Goal: Information Seeking & Learning: Learn about a topic

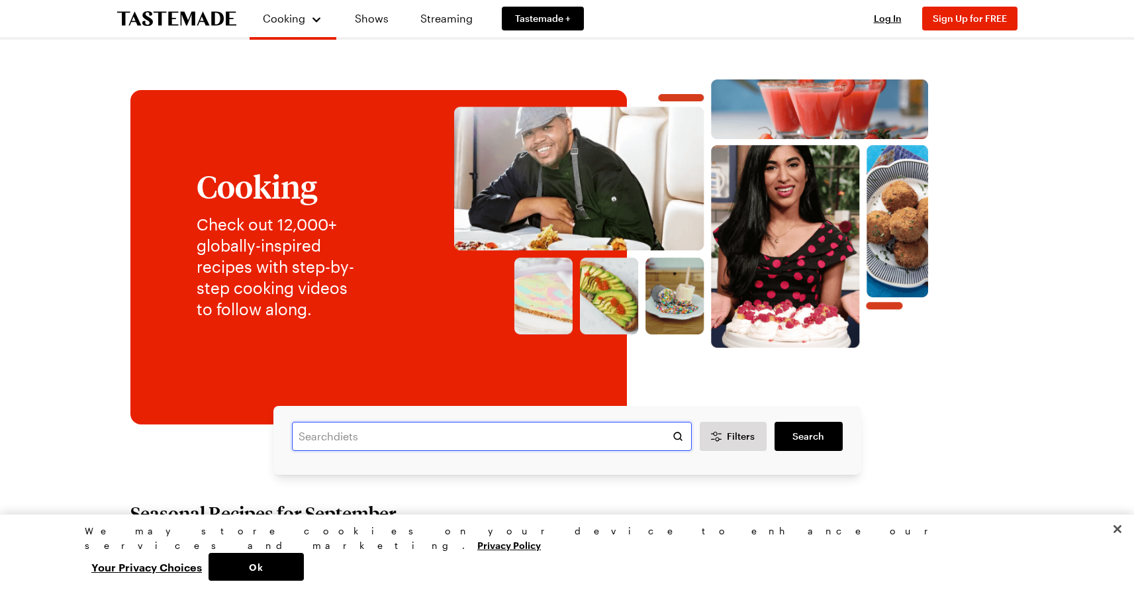
click at [415, 448] on input "text" at bounding box center [492, 436] width 400 height 29
type input "filet mignon"
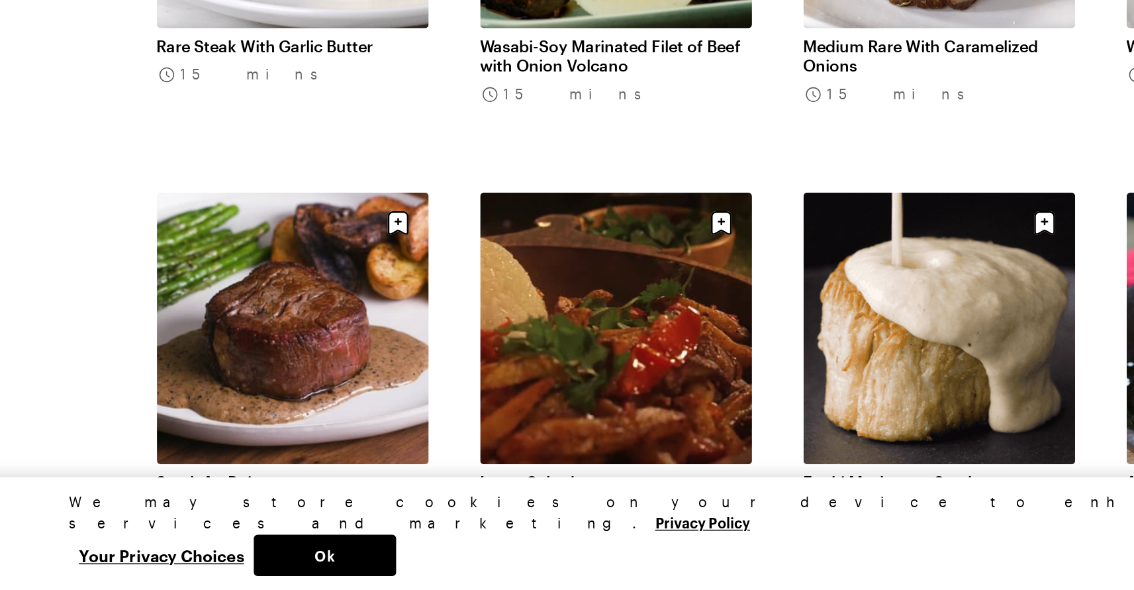
scroll to position [204, 0]
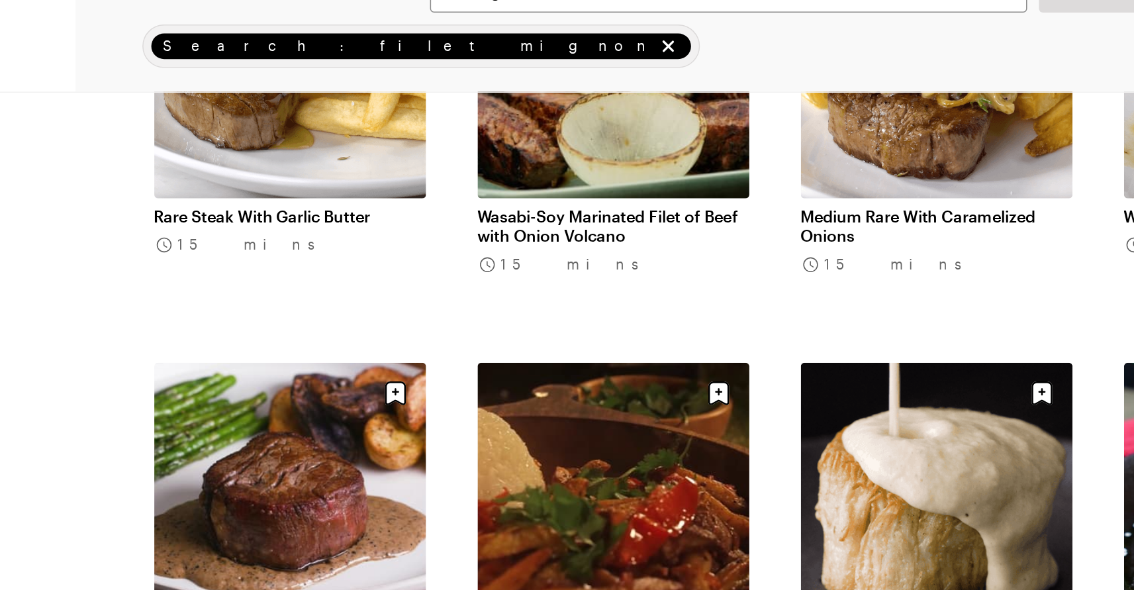
click at [622, 215] on link "Medium Rare With Caramelized Onions" at bounding box center [668, 228] width 182 height 26
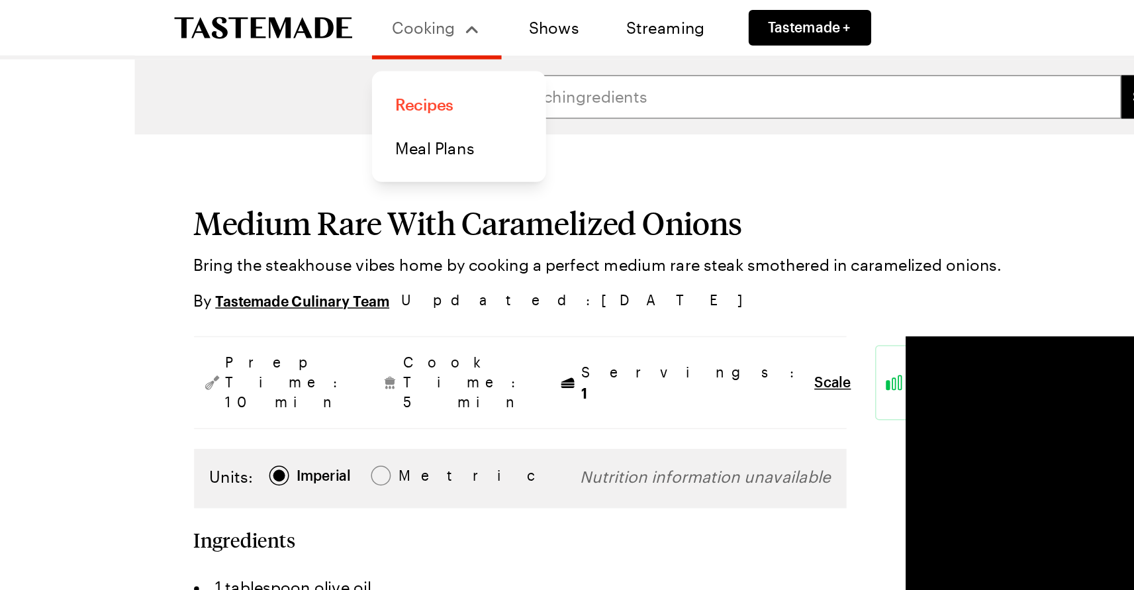
click at [283, 68] on link "Recipes" at bounding box center [308, 70] width 101 height 29
